Goal: Find specific page/section: Find specific page/section

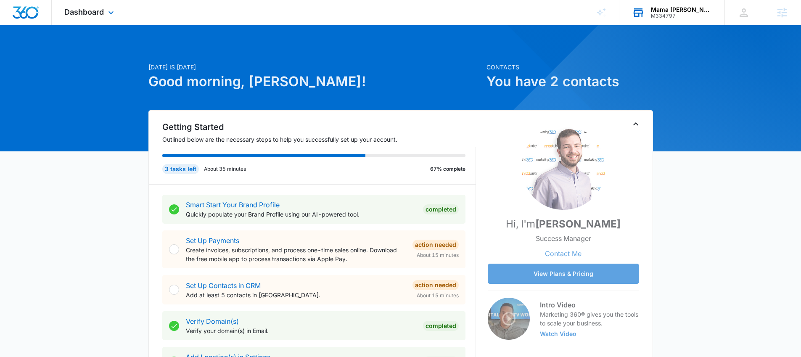
click at [654, 7] on div "Mama [PERSON_NAME] Center" at bounding box center [681, 9] width 61 height 7
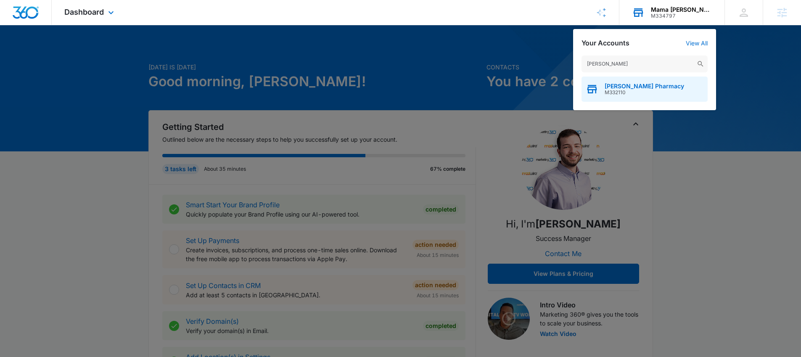
type input "[PERSON_NAME]"
click at [631, 89] on span "[PERSON_NAME] Pharmacy" at bounding box center [643, 86] width 79 height 7
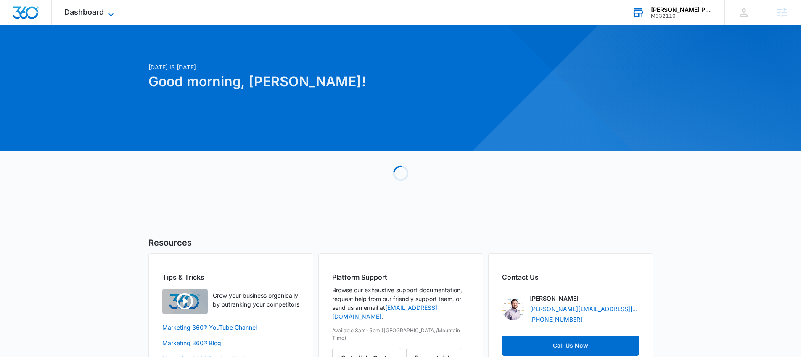
click at [80, 9] on span "Dashboard" at bounding box center [84, 12] width 40 height 9
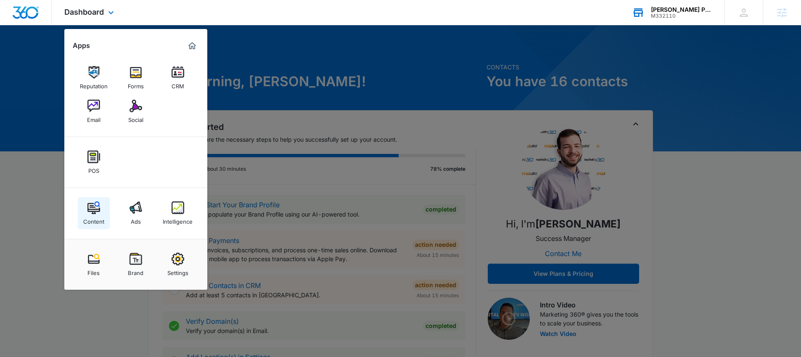
click at [101, 218] on div "Content" at bounding box center [93, 219] width 21 height 11
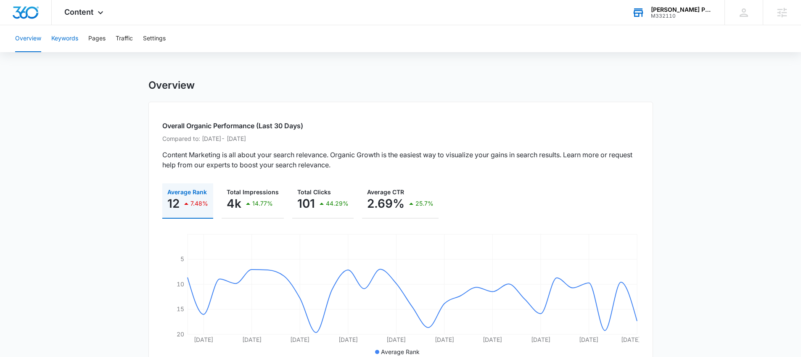
click at [66, 35] on button "Keywords" at bounding box center [64, 38] width 27 height 27
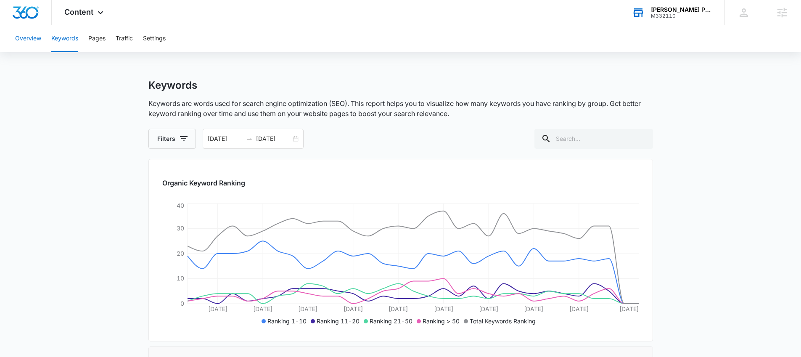
click at [40, 37] on button "Overview" at bounding box center [28, 38] width 26 height 27
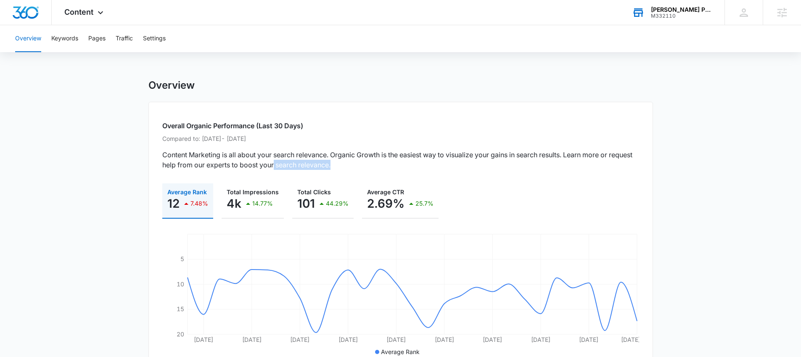
drag, startPoint x: 361, startPoint y: 166, endPoint x: 301, endPoint y: 163, distance: 60.2
click at [301, 163] on p "Content Marketing is all about your search relevance. Organic Growth is the eas…" at bounding box center [400, 160] width 477 height 20
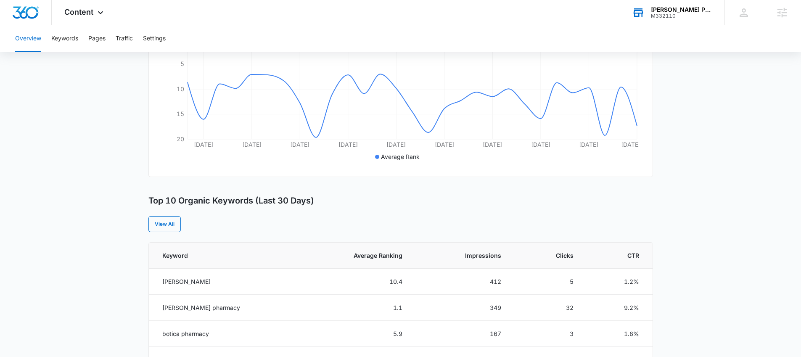
scroll to position [59, 0]
